Goal: Transaction & Acquisition: Purchase product/service

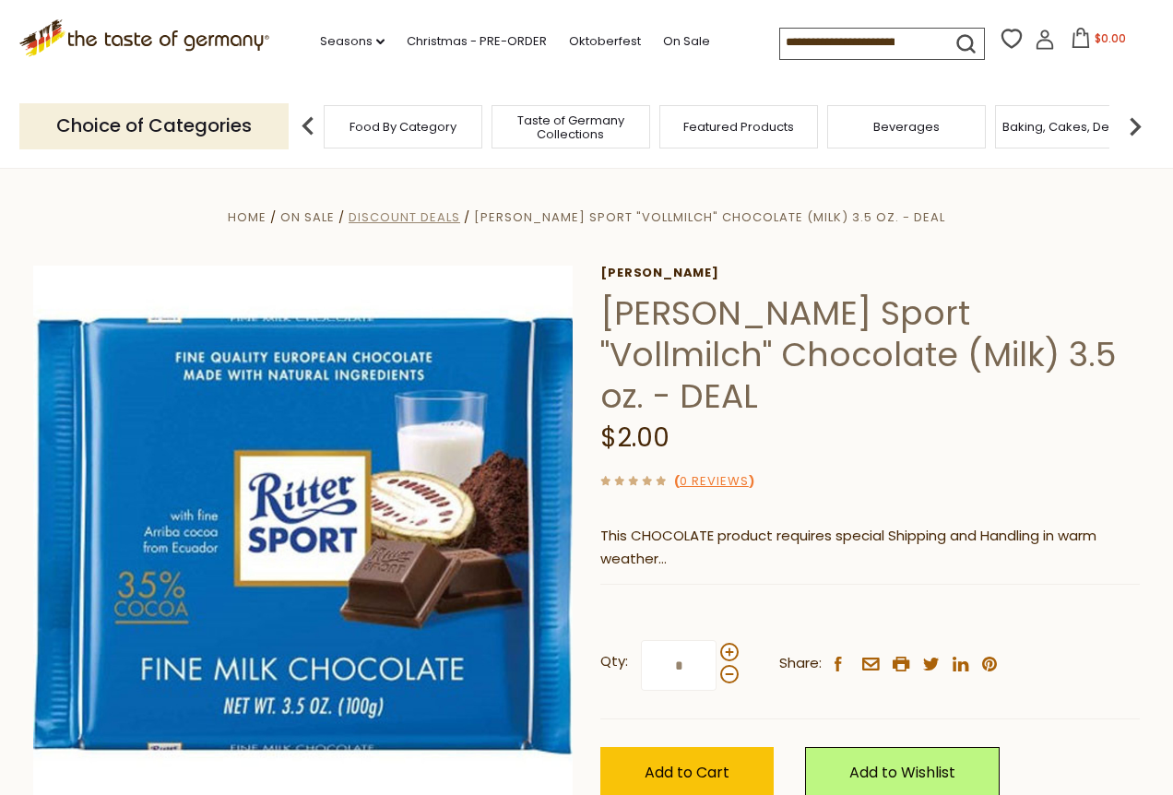
click at [460, 215] on span "Discount Deals" at bounding box center [405, 217] width 112 height 18
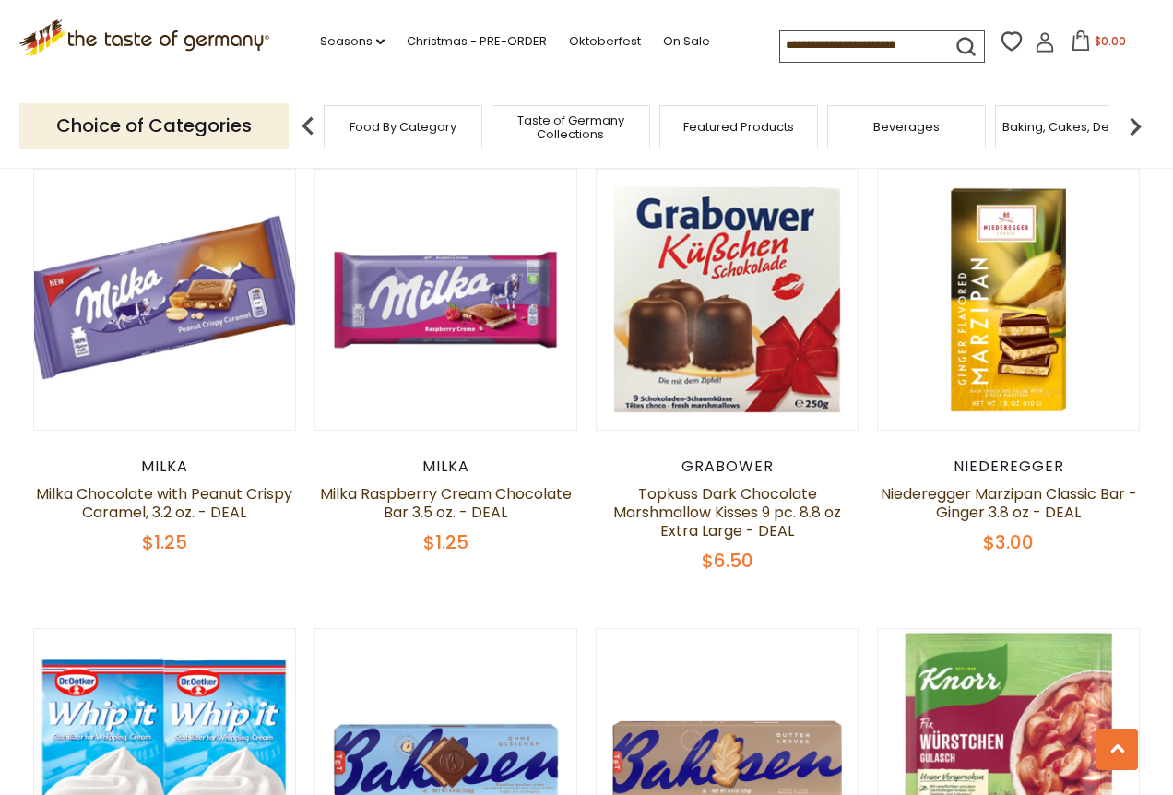
scroll to position [1693, 0]
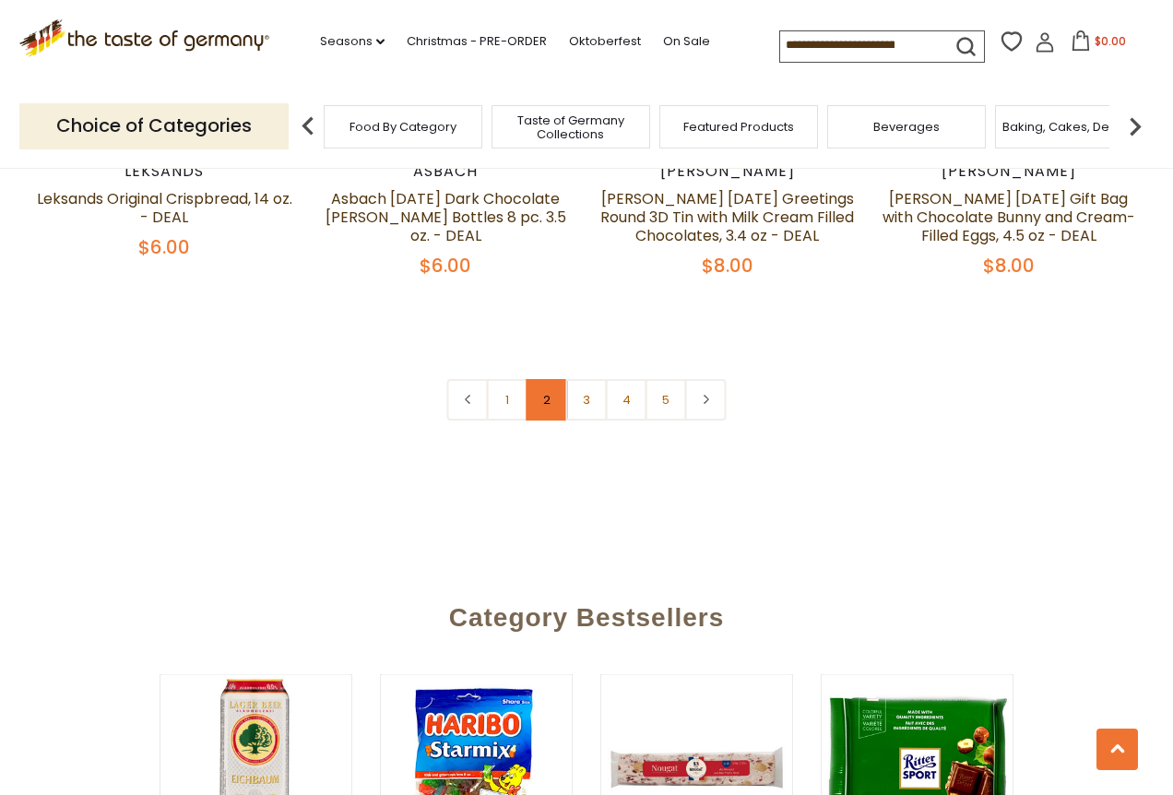
click at [551, 379] on link "2" at bounding box center [547, 399] width 41 height 41
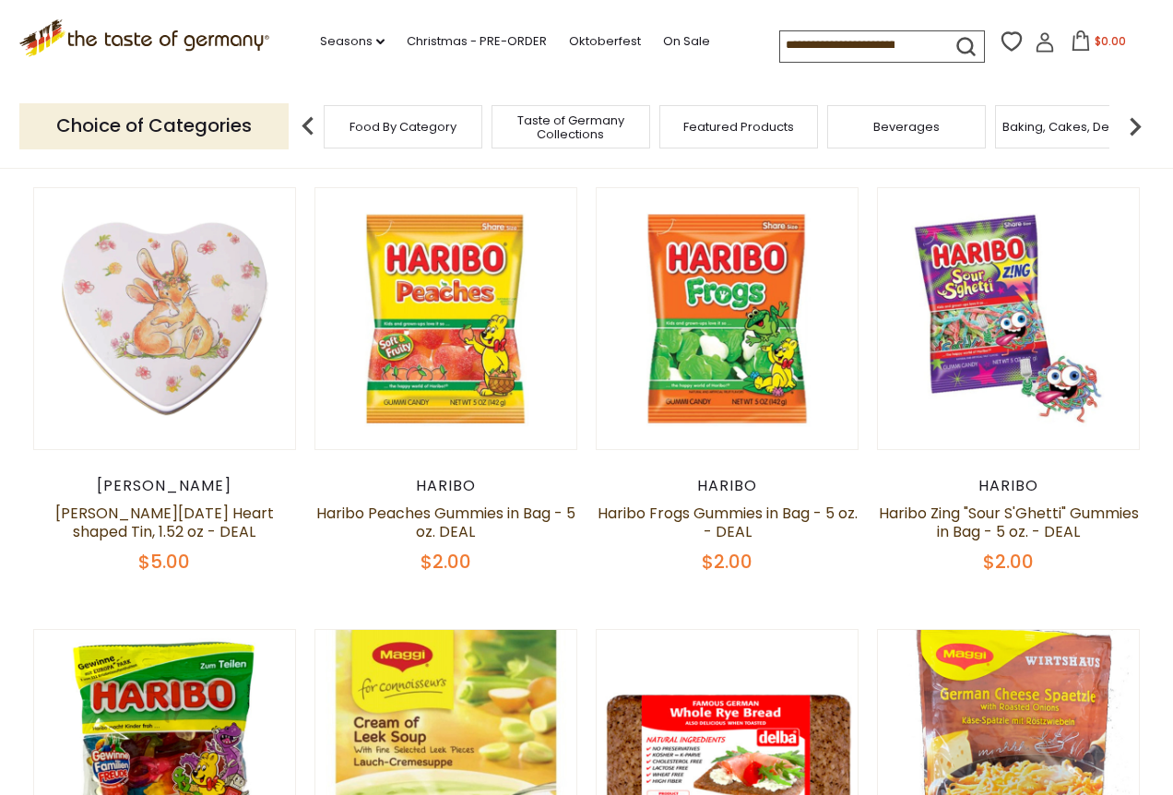
scroll to position [282, 0]
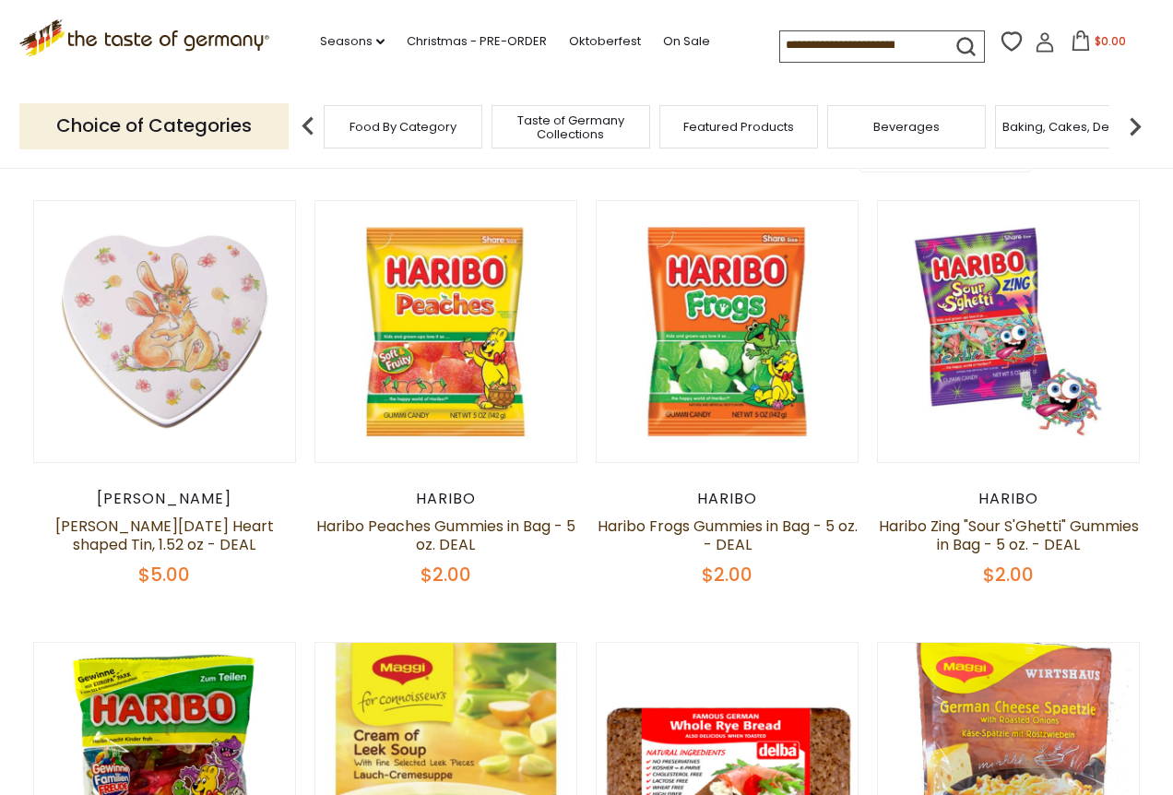
click at [780, 54] on input at bounding box center [858, 44] width 156 height 26
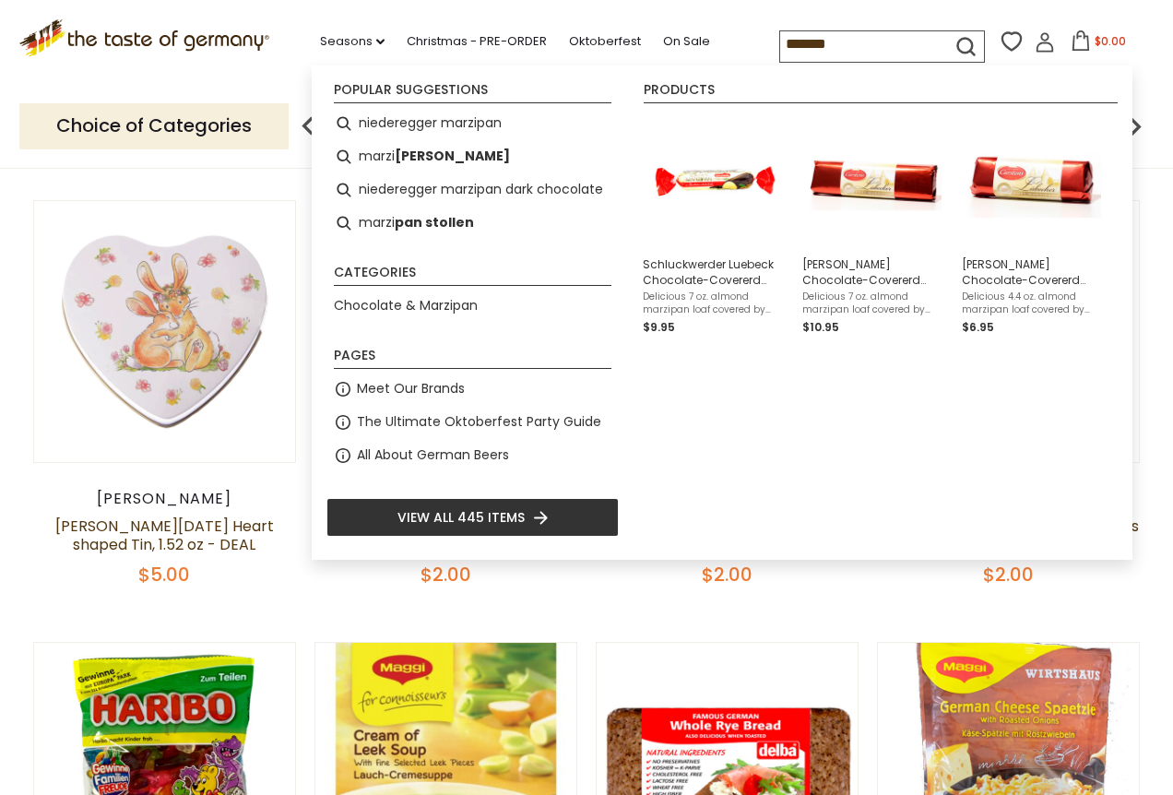
type input "********"
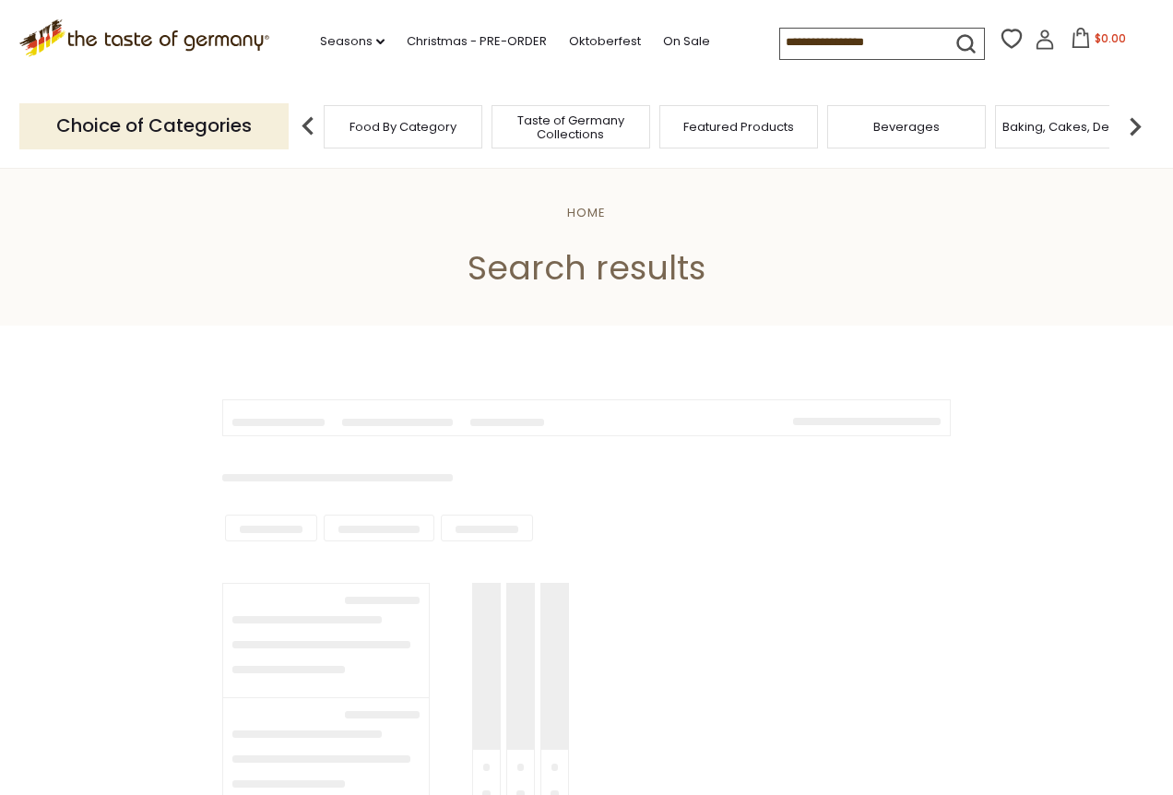
type input "********"
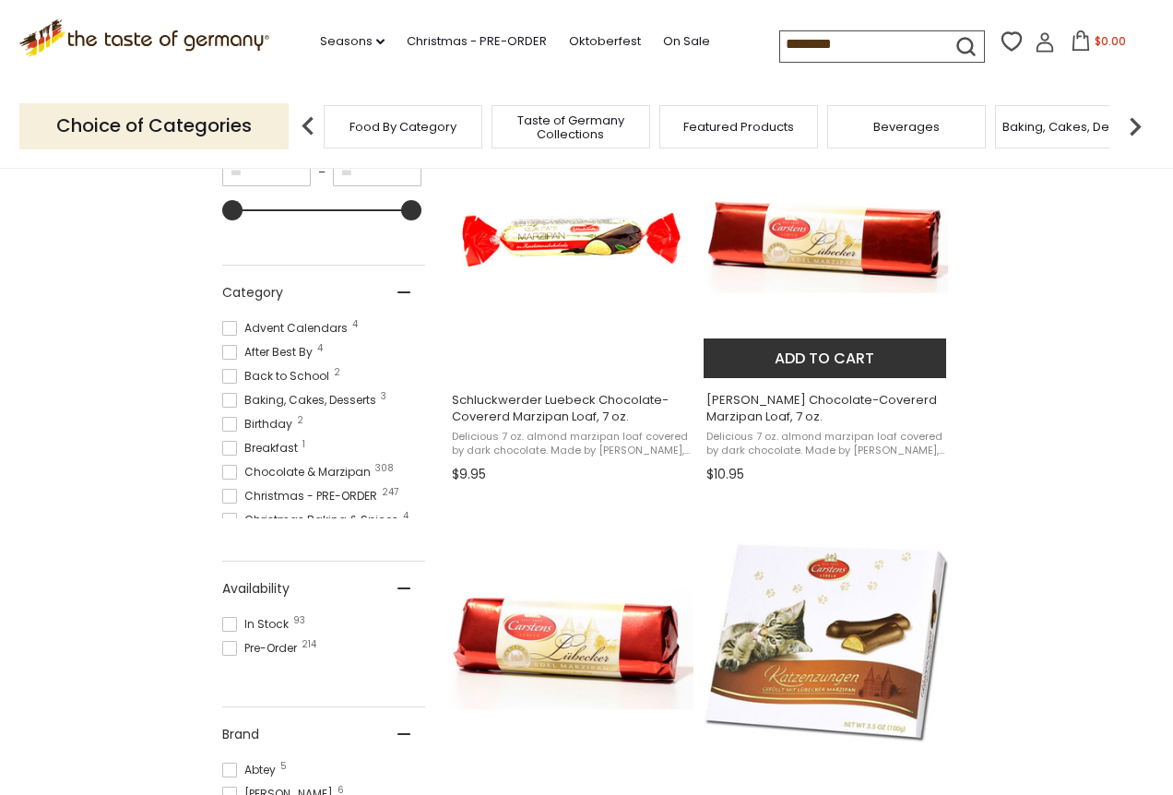
scroll to position [420, 0]
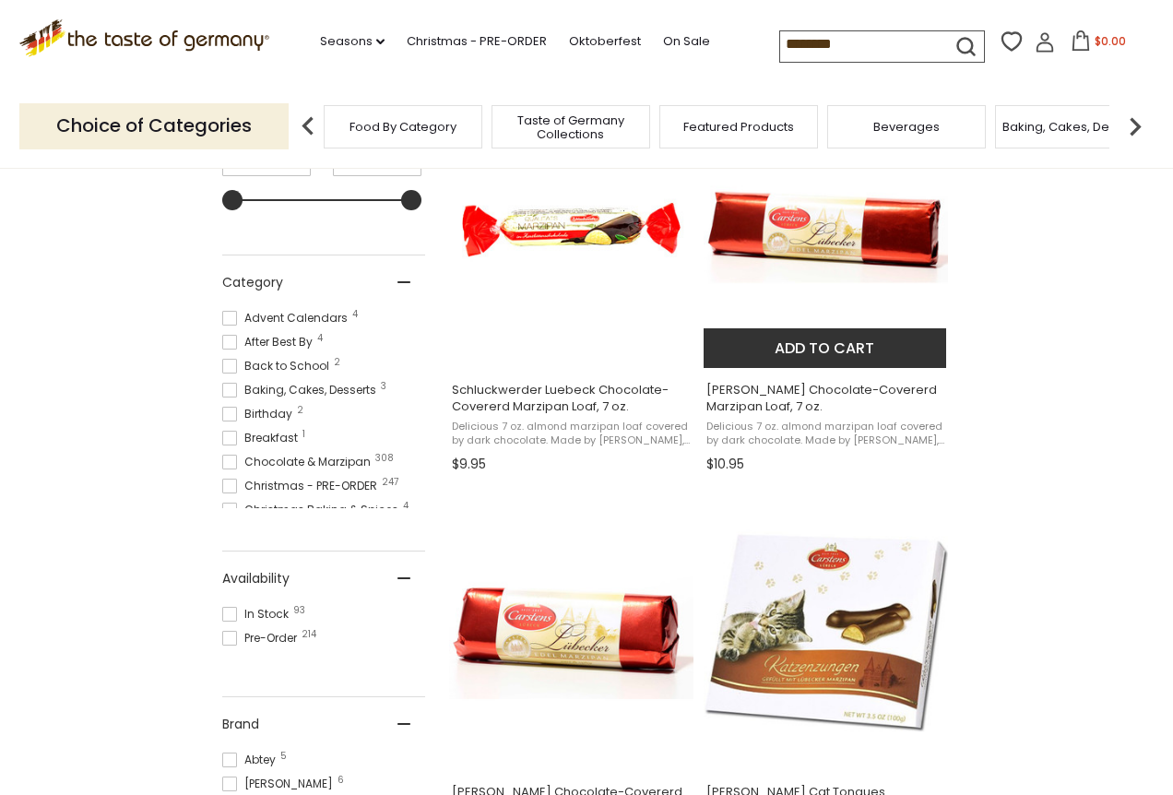
click at [733, 235] on img "Carstens Luebeck Chocolate-Covererd Marzipan Loaf, 7 oz." at bounding box center [826, 230] width 244 height 244
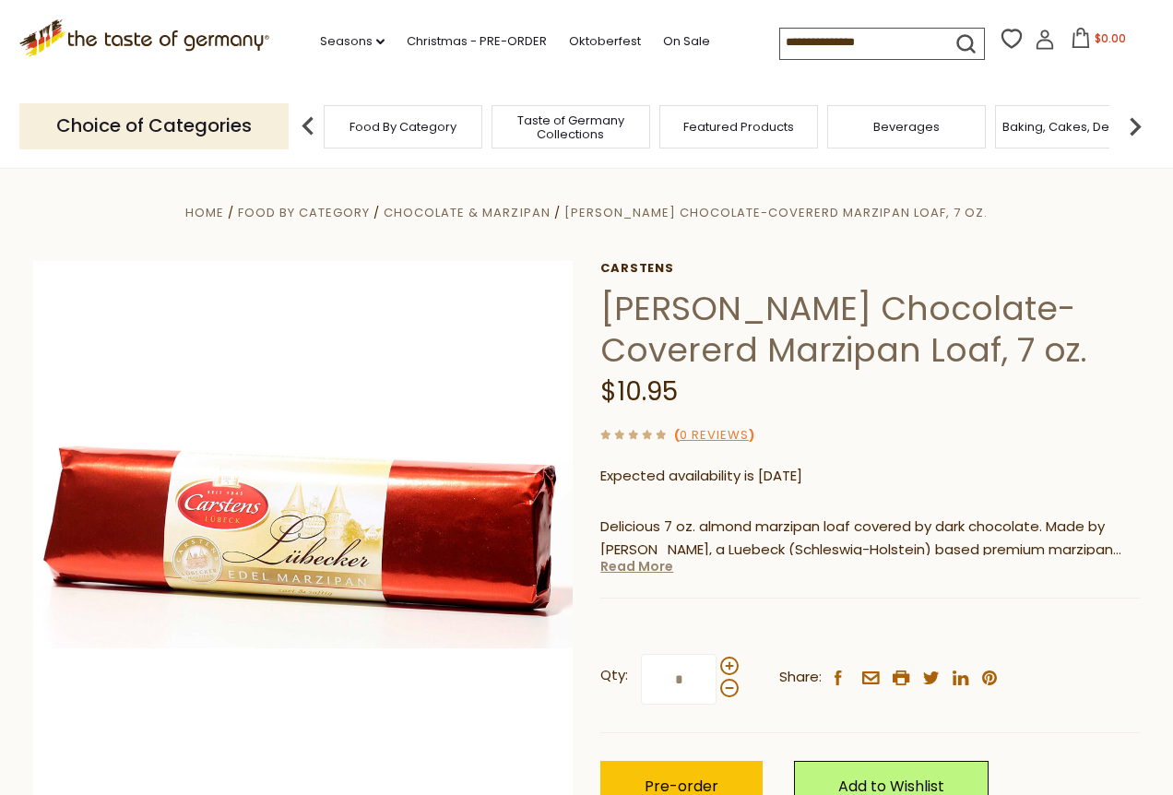
click at [602, 557] on link "Read More" at bounding box center [636, 566] width 73 height 18
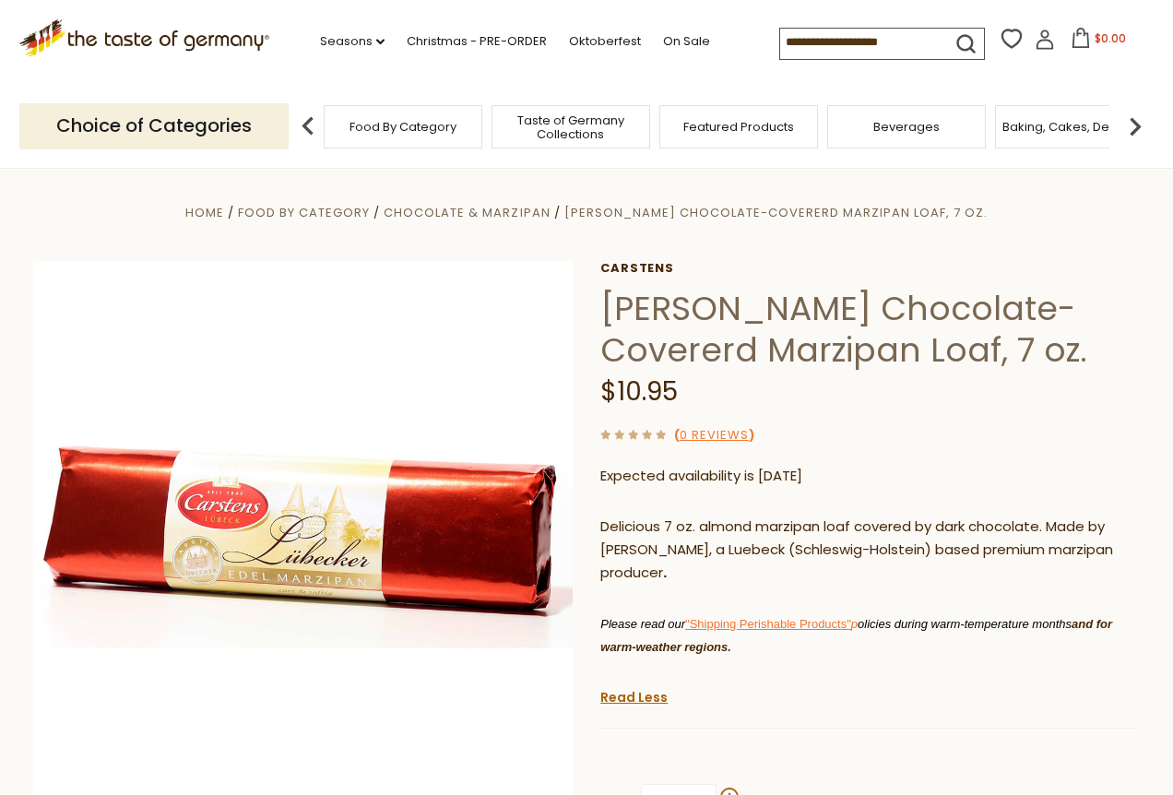
click at [616, 562] on p "Delicious 7 oz. almond marzipan loaf covered by dark chocolate. Made by Carsten…" at bounding box center [869, 549] width 539 height 69
click at [641, 569] on p "Delicious 7 oz. almond marzipan loaf covered by dark chocolate. Made by Carsten…" at bounding box center [869, 549] width 539 height 69
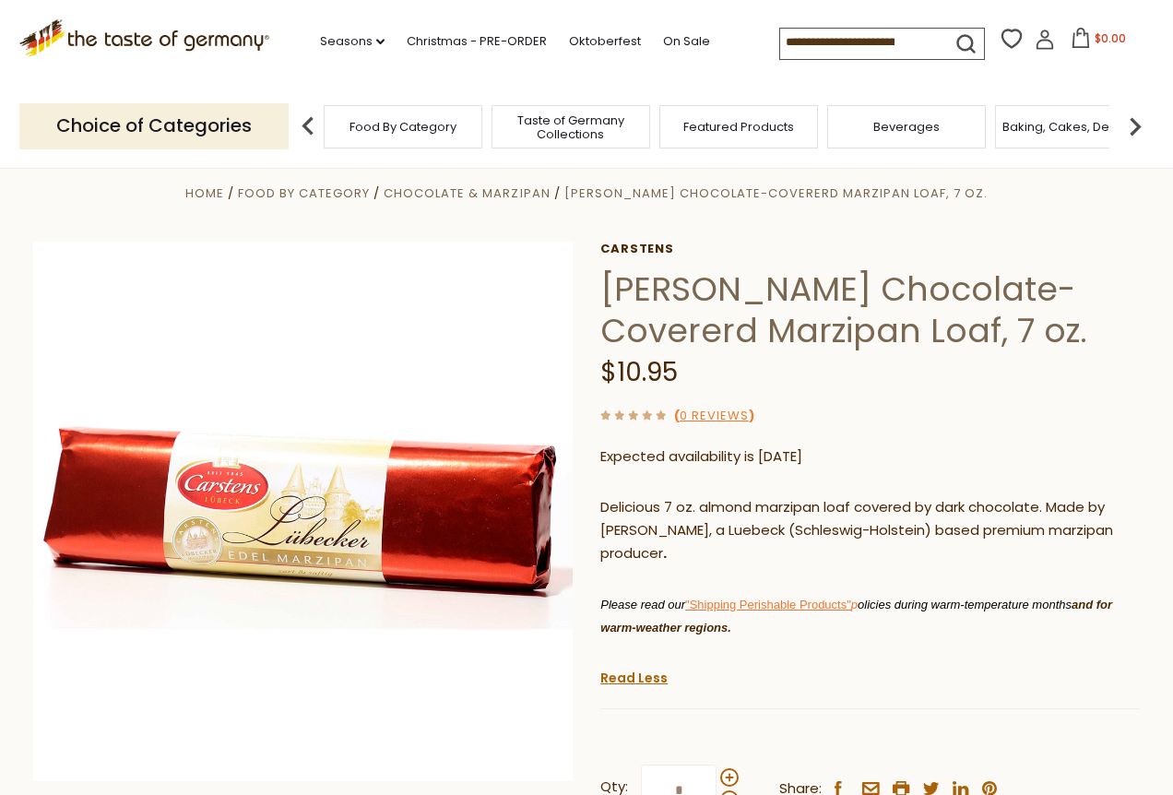
click at [634, 521] on p "Delicious 7 oz. almond marzipan loaf covered by dark chocolate. Made by Carsten…" at bounding box center [869, 530] width 539 height 69
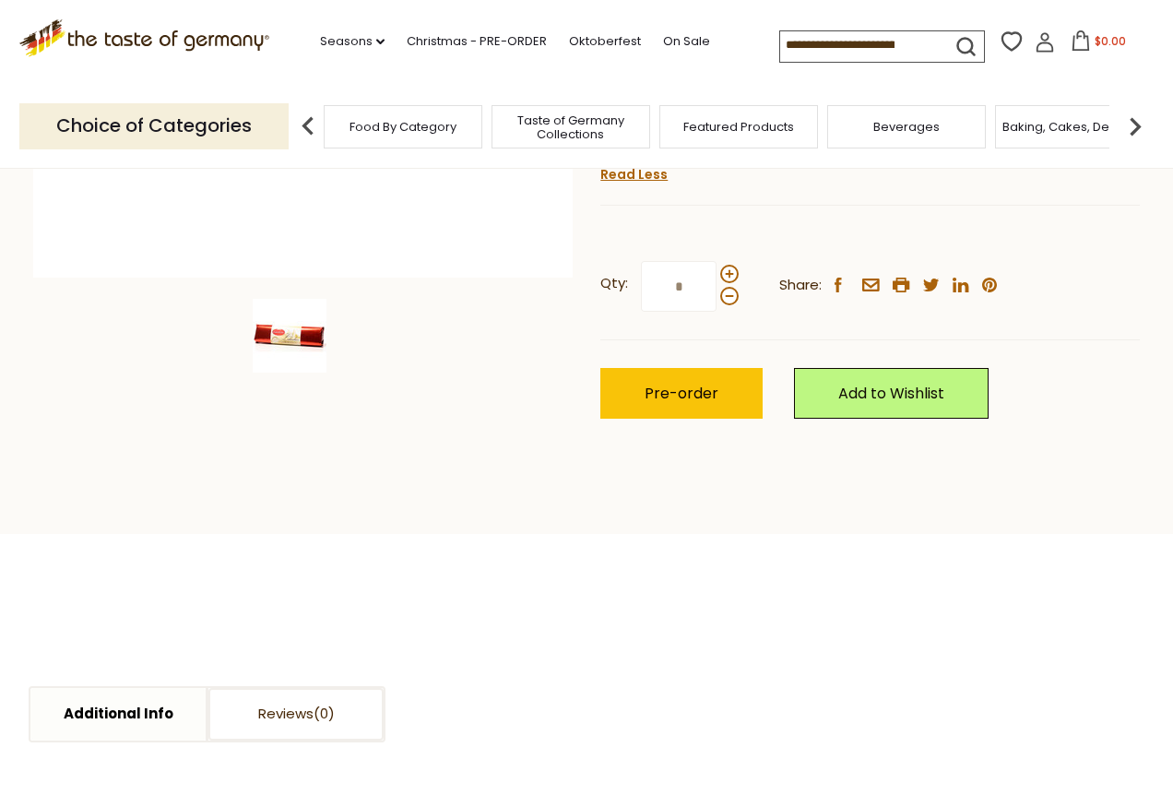
scroll to position [603, 0]
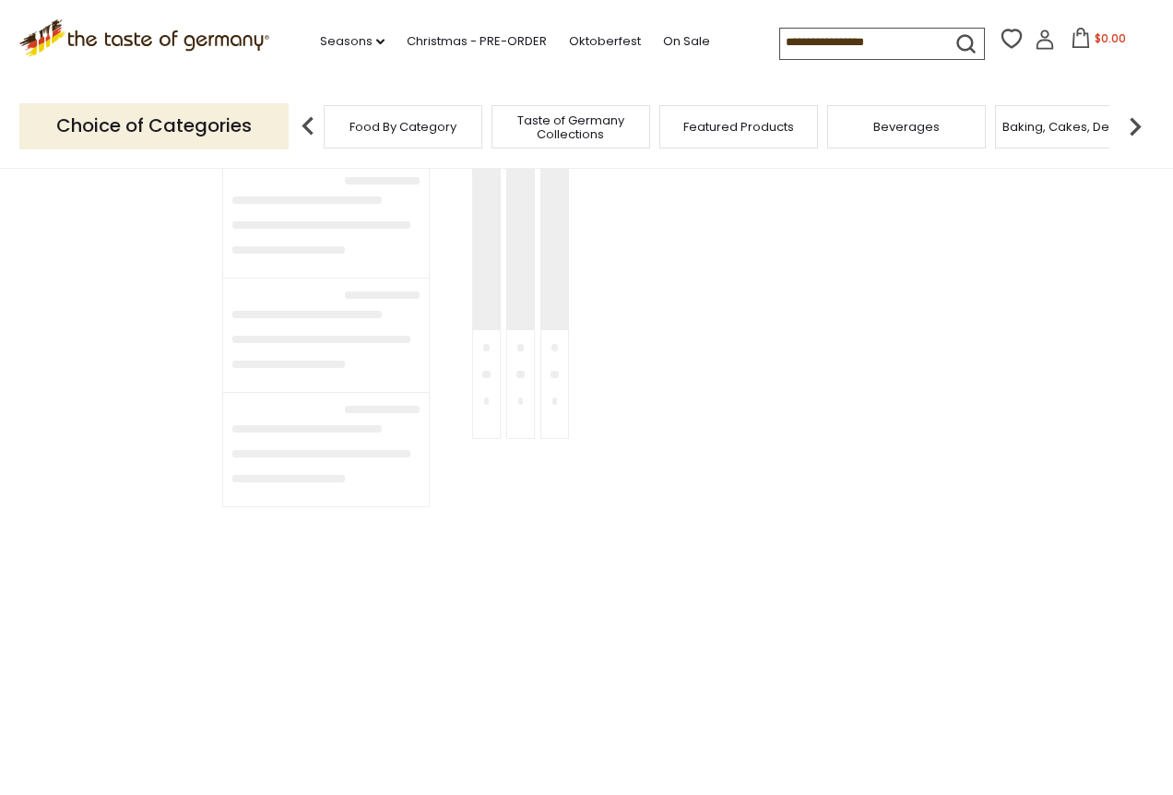
type input "********"
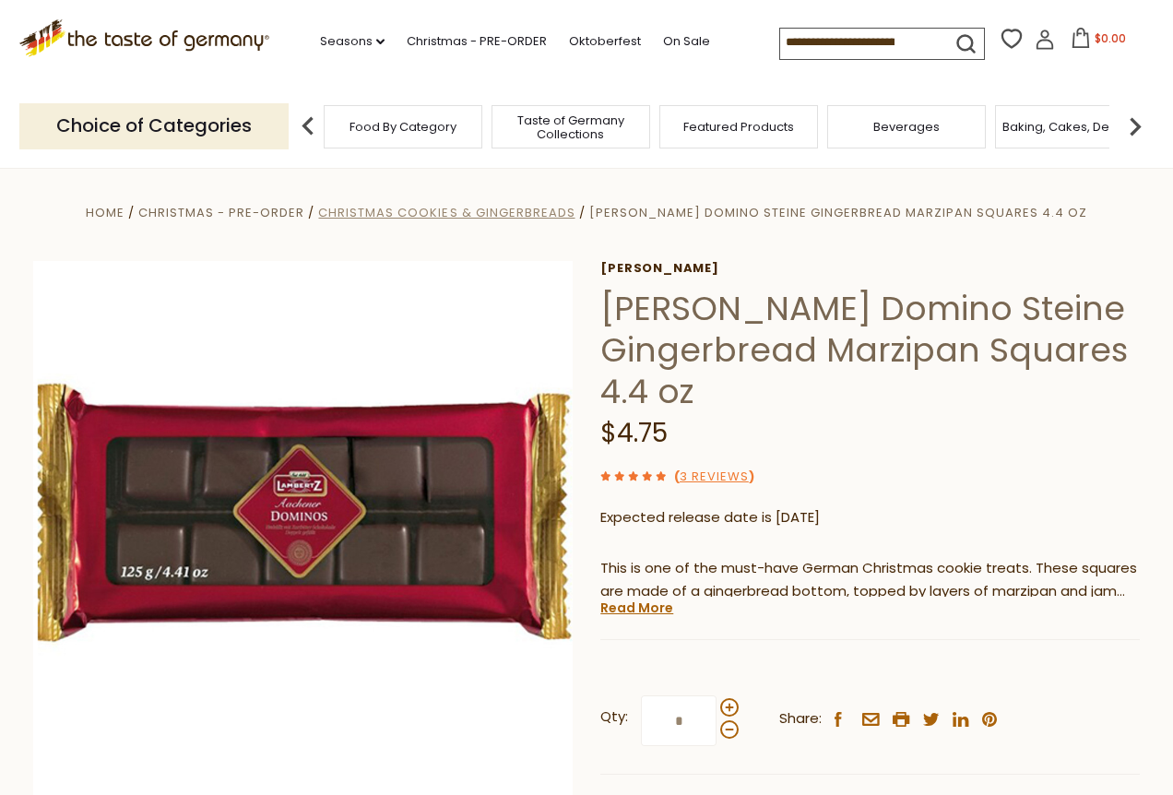
click at [551, 211] on span "Christmas Cookies & Gingerbreads" at bounding box center [446, 213] width 256 height 18
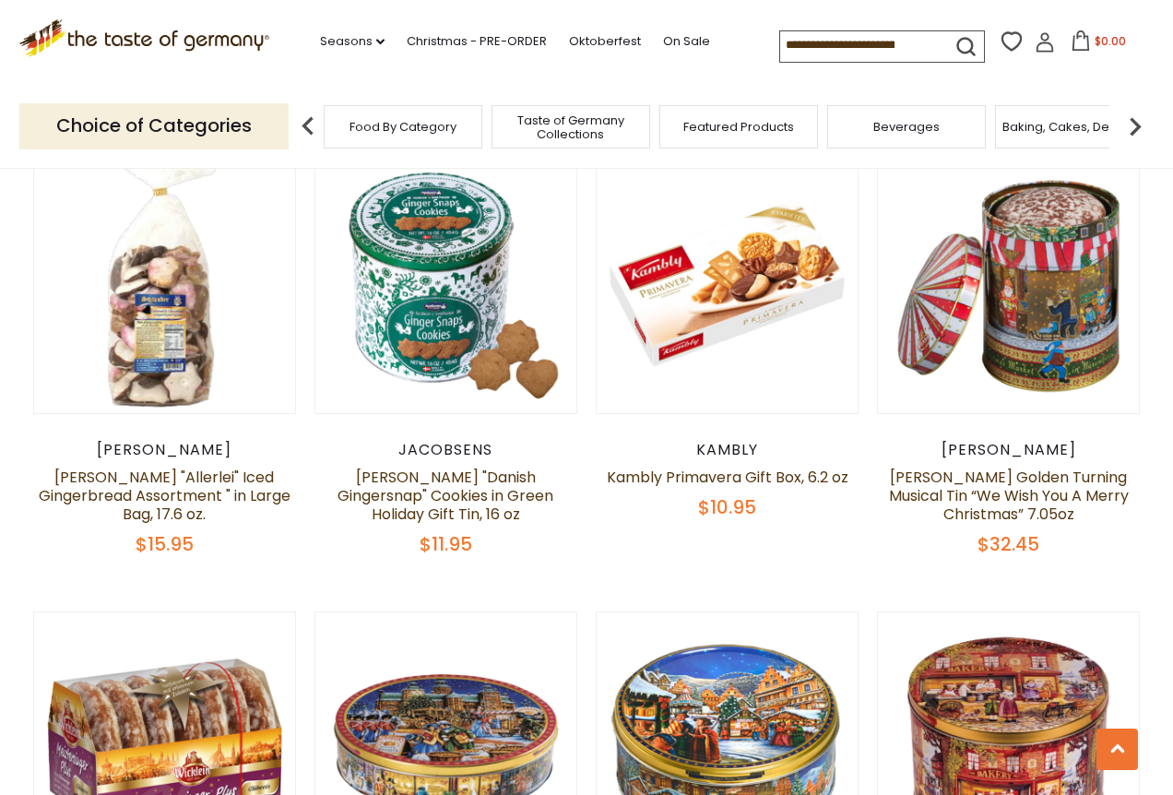
scroll to position [3478, 0]
